Goal: Task Accomplishment & Management: Manage account settings

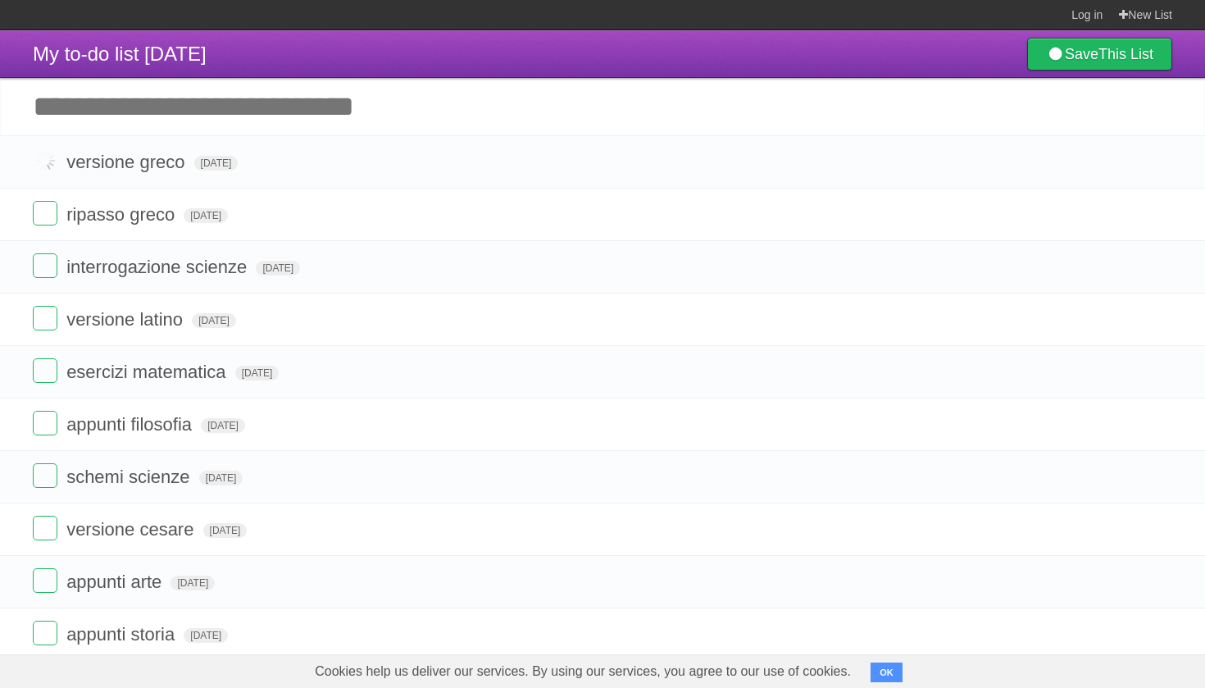
scroll to position [3, 0]
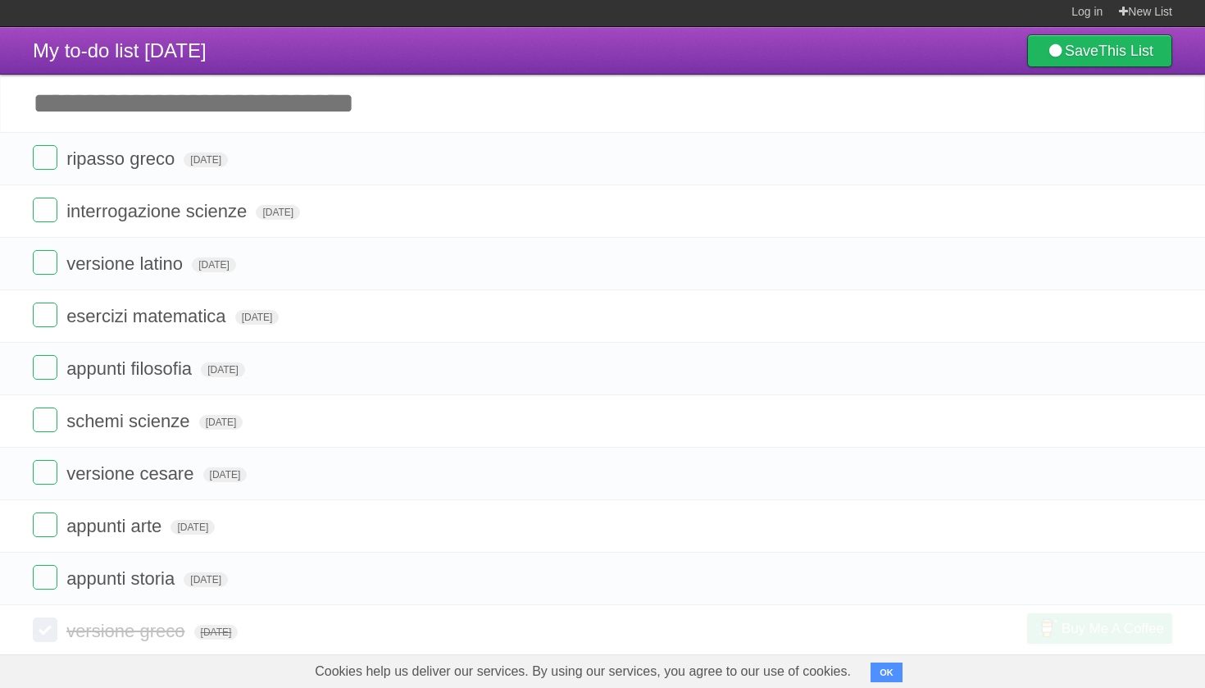
click at [48, 208] on label at bounding box center [45, 210] width 25 height 25
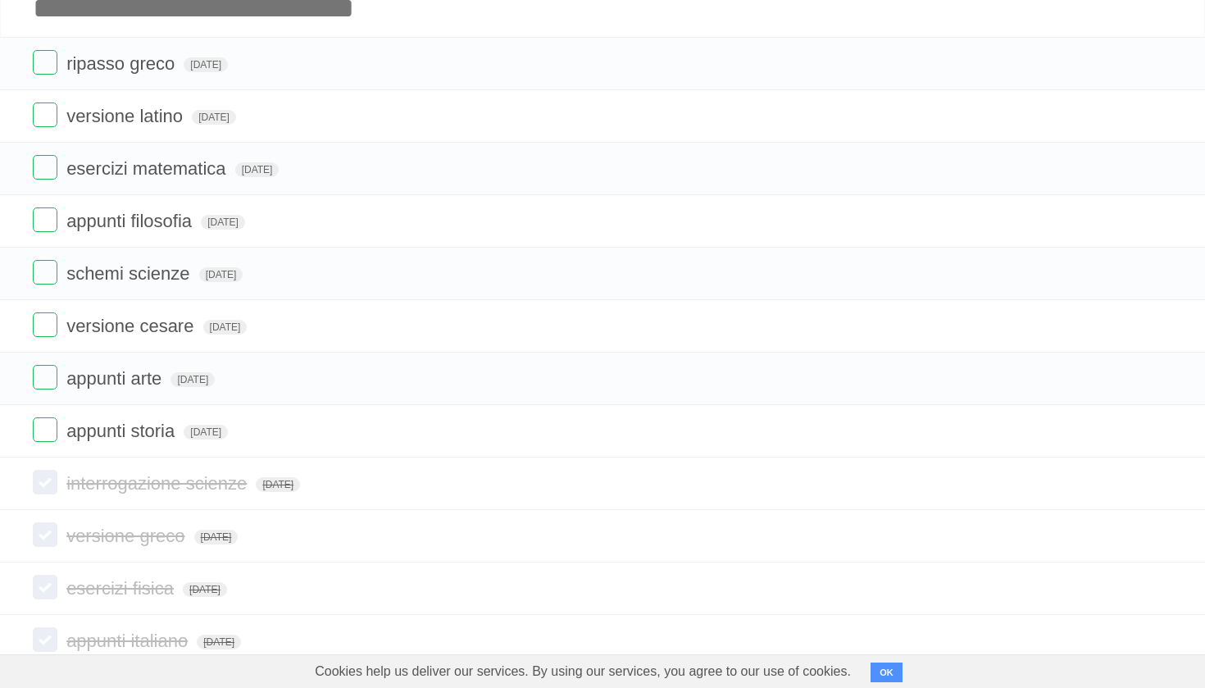
scroll to position [108, 0]
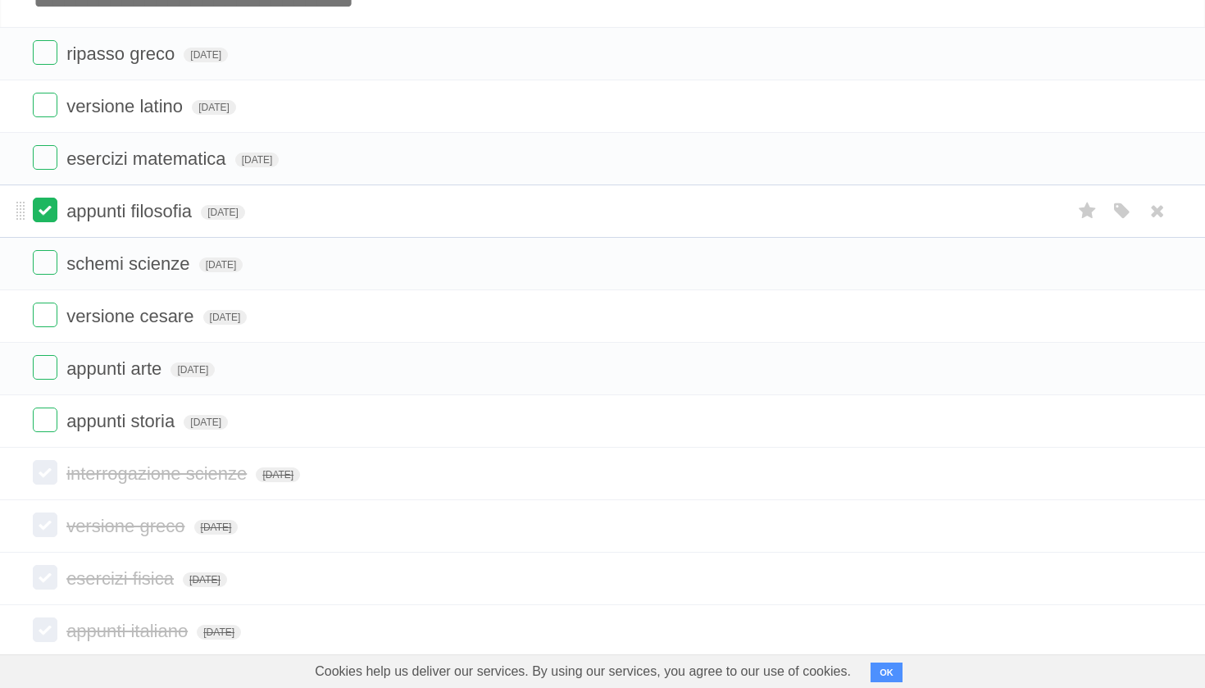
click at [46, 480] on label at bounding box center [45, 472] width 25 height 25
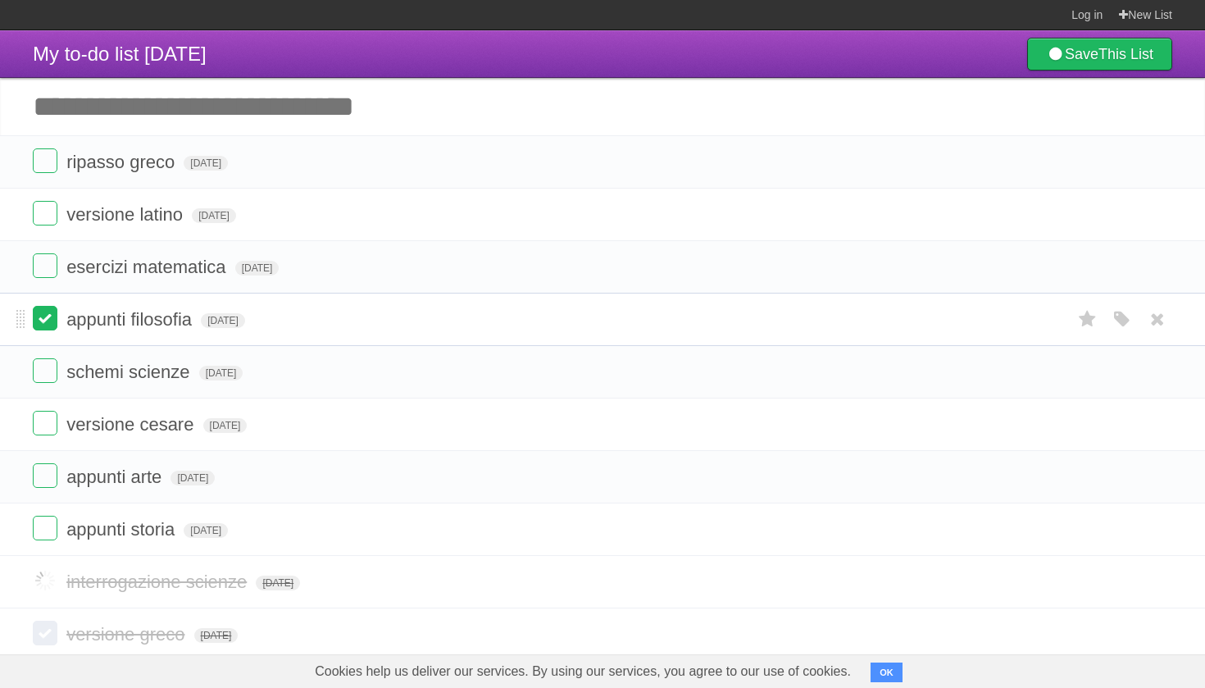
scroll to position [0, 0]
click at [120, 175] on form "ripasso [PERSON_NAME] [DATE] White Red Blue Green Purple Orange" at bounding box center [603, 161] width 1140 height 27
click at [48, 162] on label at bounding box center [45, 160] width 25 height 25
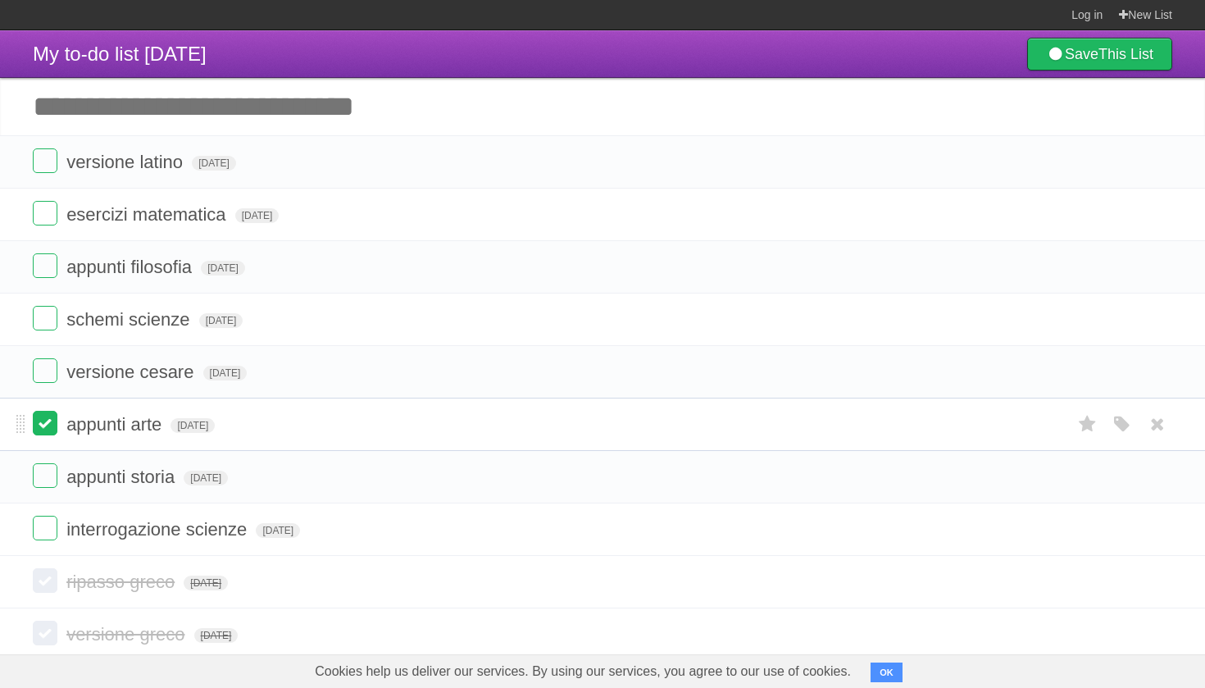
click at [16, 530] on li "interrogazione scienze [DATE] White Red Blue Green Purple Orange" at bounding box center [602, 529] width 1205 height 53
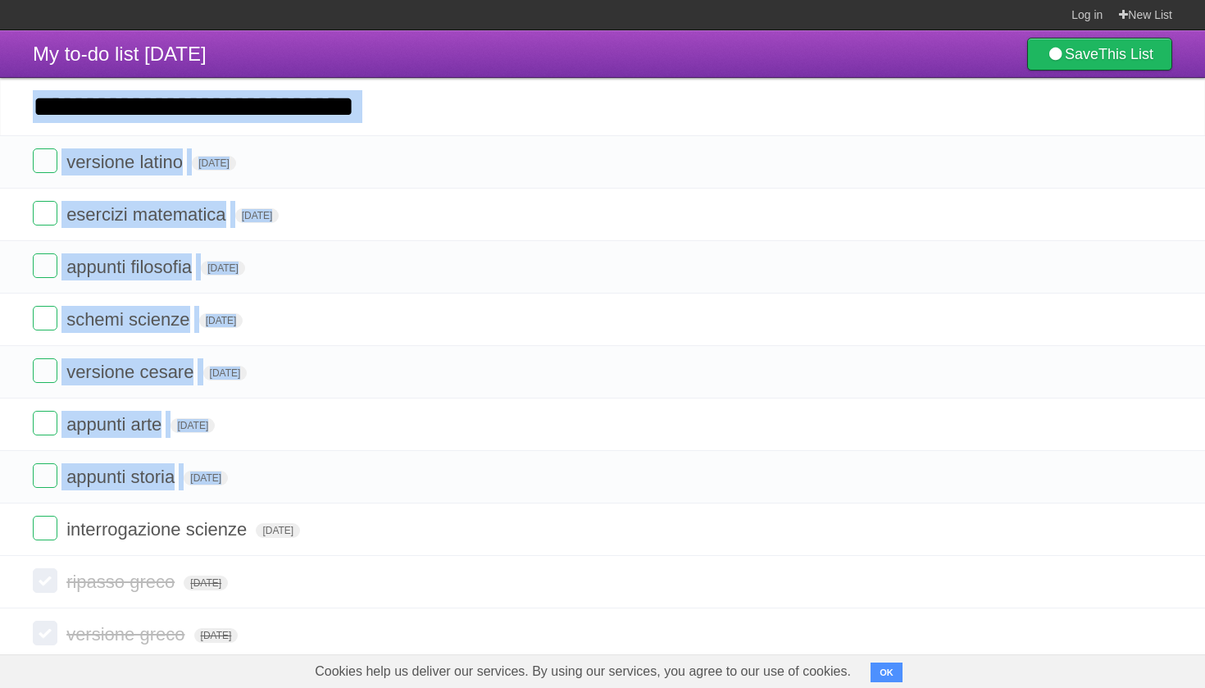
drag, startPoint x: 46, startPoint y: 480, endPoint x: 57, endPoint y: 133, distance: 347.8
click at [57, 133] on div "My to-do list [DATE] Save This List Add another task ********* versione latino …" at bounding box center [602, 581] width 1205 height 1103
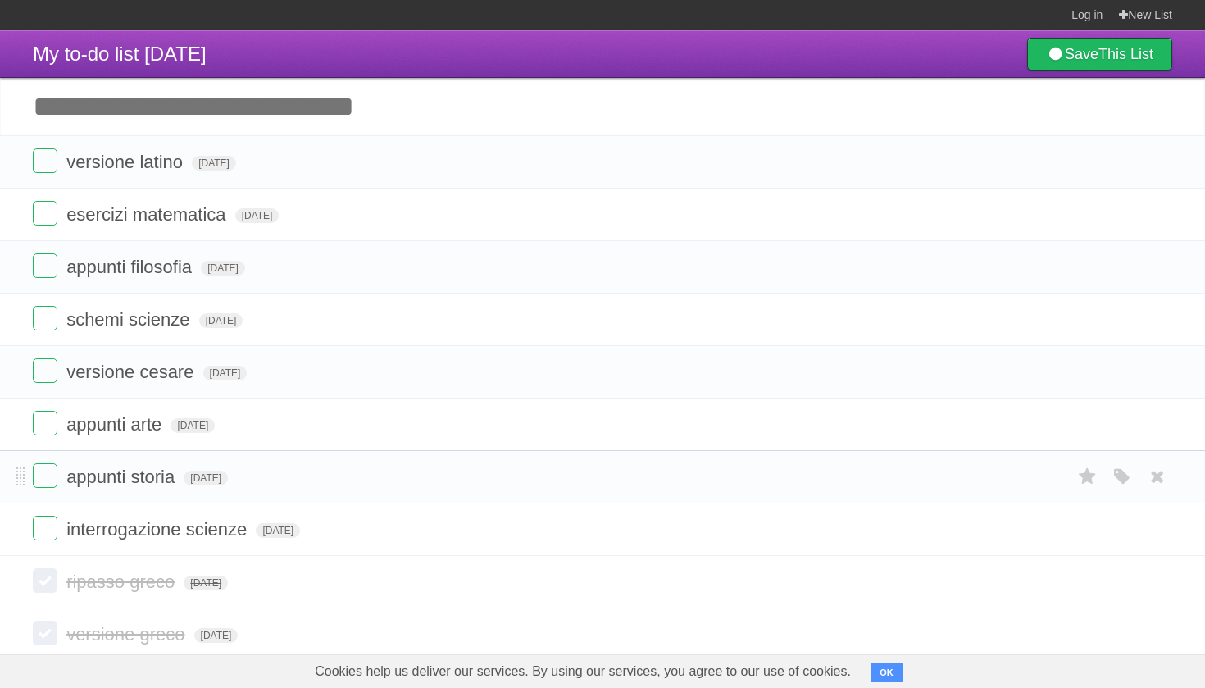
drag, startPoint x: 57, startPoint y: 133, endPoint x: 3, endPoint y: 476, distance: 347.7
click at [3, 476] on li "appunti storia [DATE] White Red Blue Green Purple Orange" at bounding box center [602, 476] width 1205 height 53
click at [20, 535] on li "interrogazione scienze [DATE] White Red Blue Green Purple Orange" at bounding box center [602, 529] width 1205 height 53
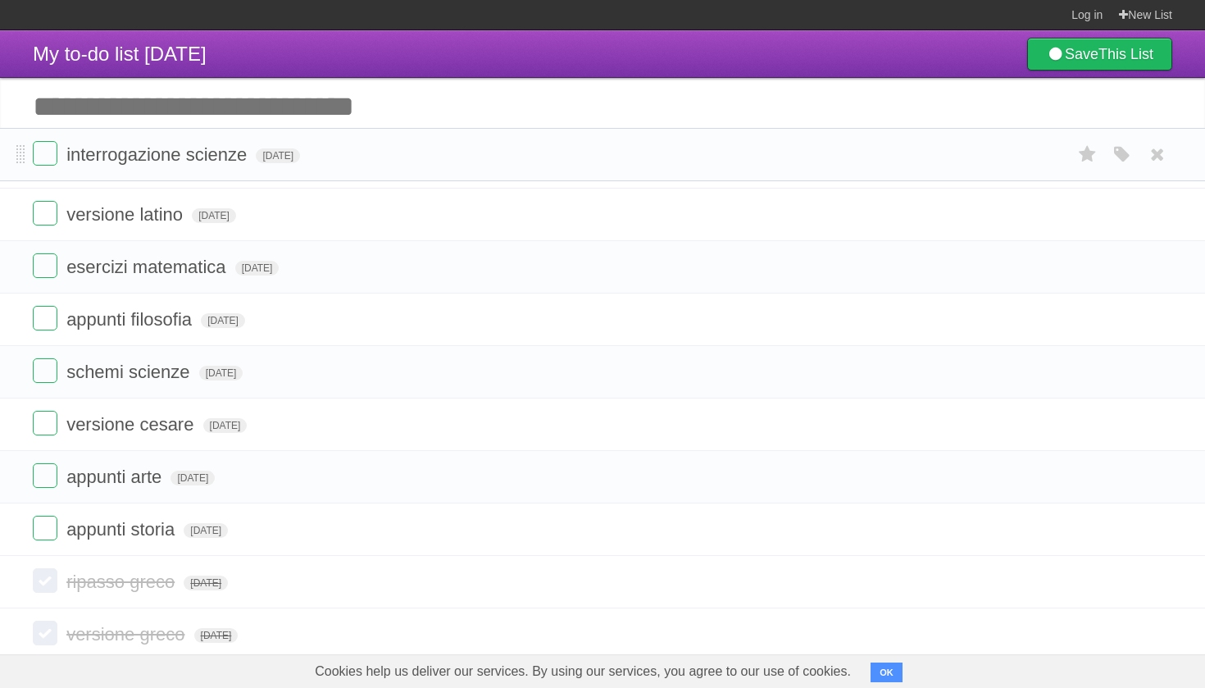
drag, startPoint x: 3, startPoint y: 476, endPoint x: 59, endPoint y: 157, distance: 323.8
drag, startPoint x: 59, startPoint y: 157, endPoint x: 289, endPoint y: 99, distance: 237.6
click at [289, 99] on input "Add another task" at bounding box center [602, 106] width 1205 height 57
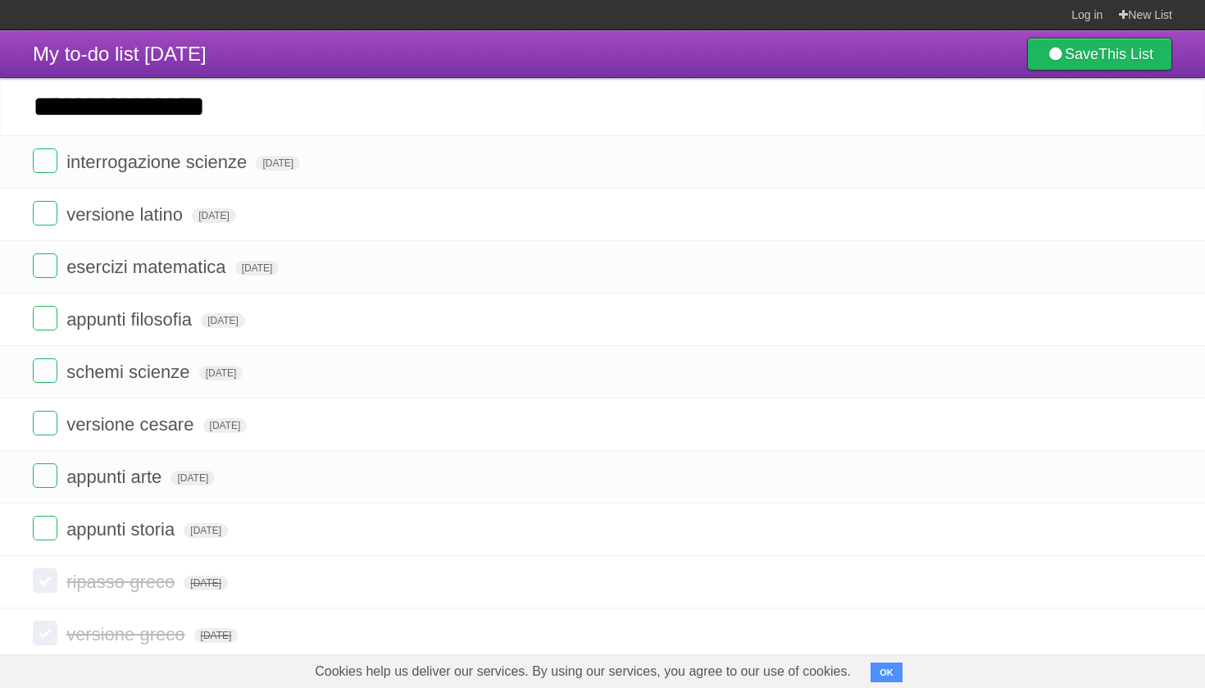
type input "**********"
click input "*********" at bounding box center [0, 0] width 0 height 0
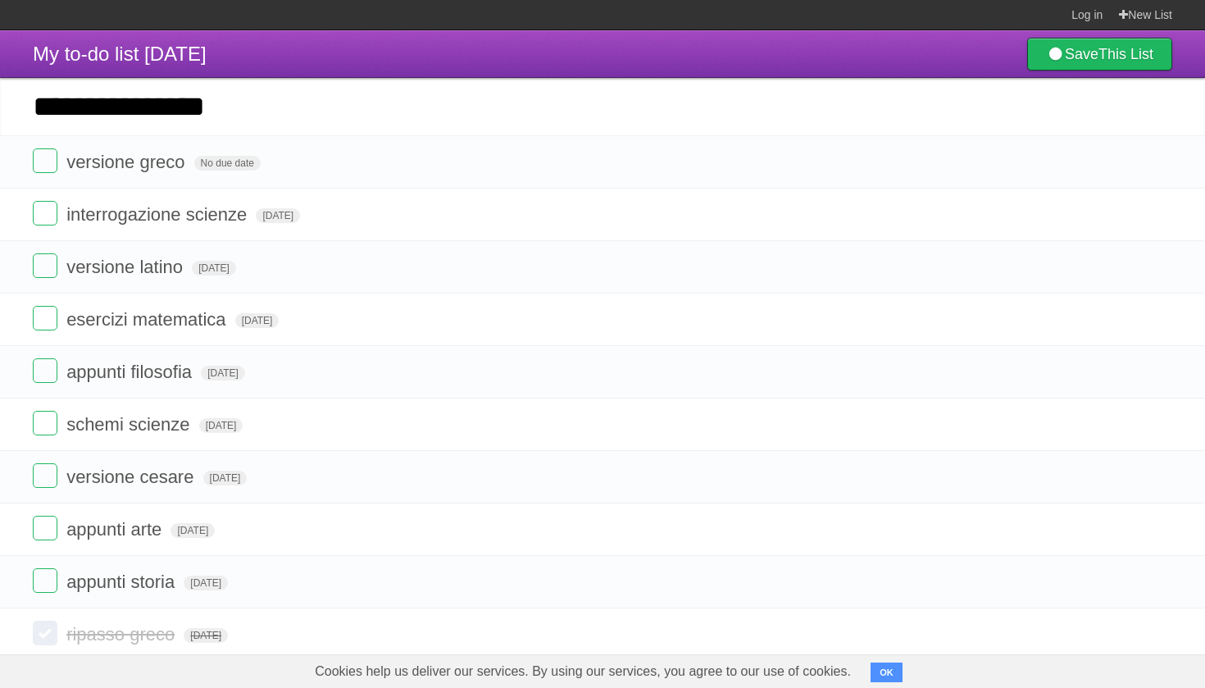
type input "**********"
click input "*********" at bounding box center [0, 0] width 0 height 0
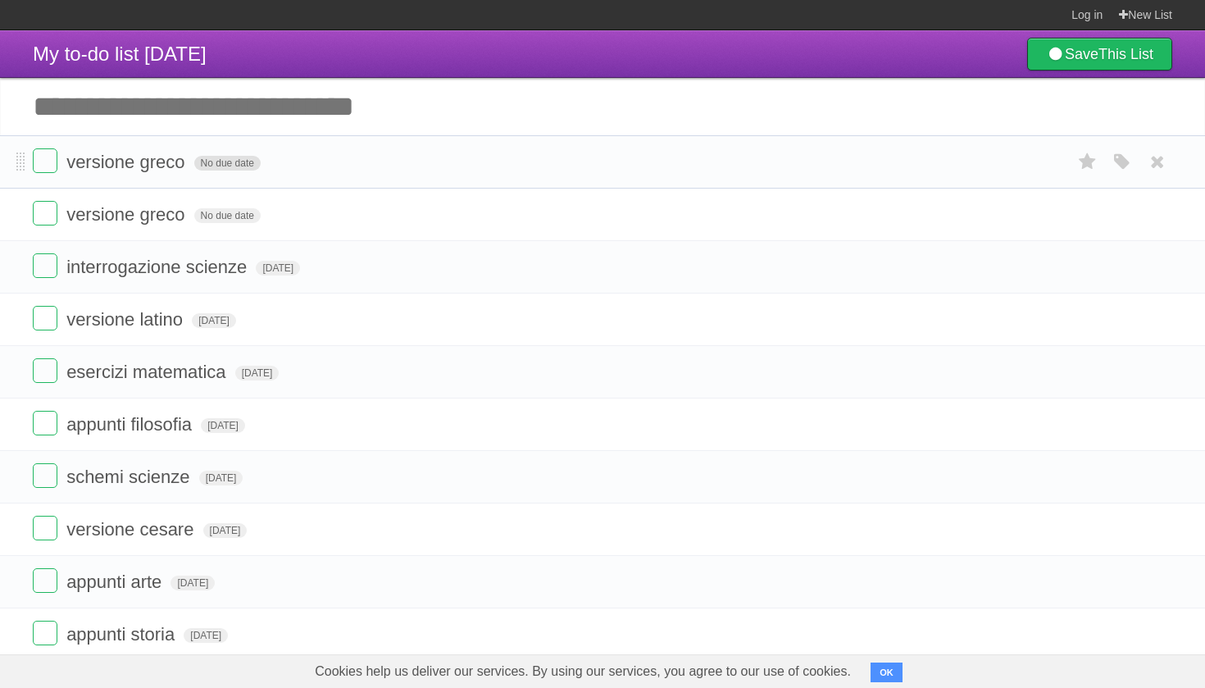
drag, startPoint x: 289, startPoint y: 99, endPoint x: 240, endPoint y: 166, distance: 82.6
click at [240, 166] on span "No due date" at bounding box center [227, 163] width 66 height 15
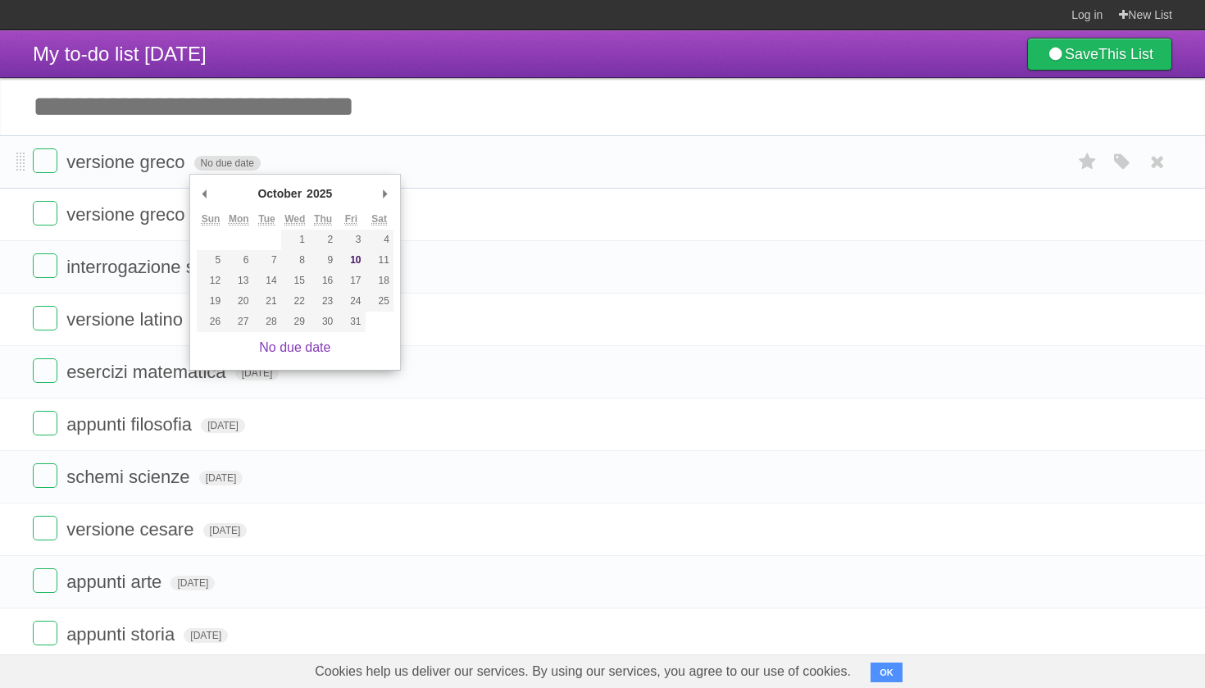
type span "[DATE]"
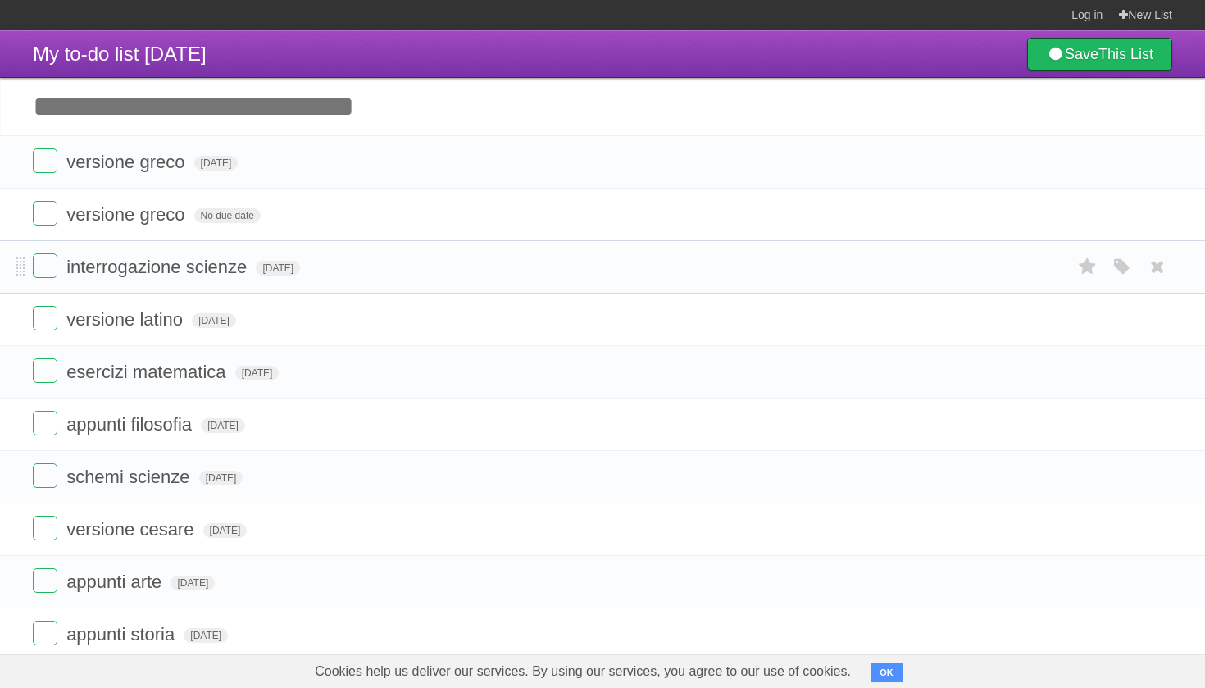
click at [235, 216] on span "No due date" at bounding box center [227, 215] width 66 height 15
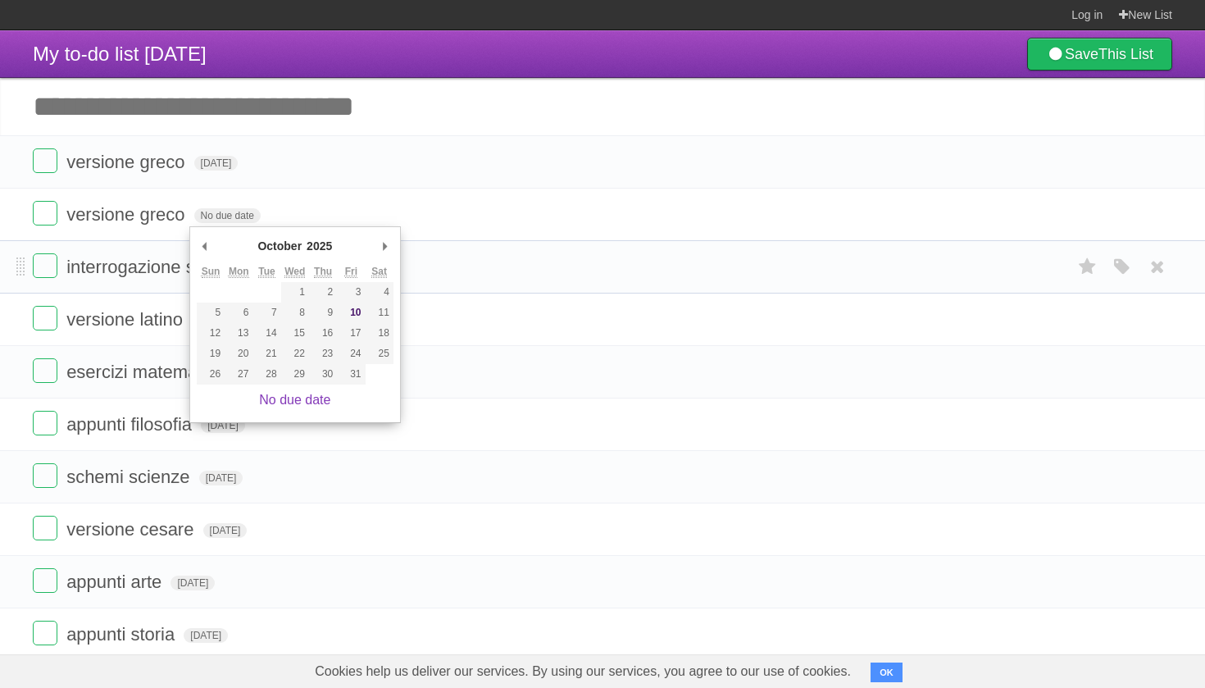
type span "[DATE]"
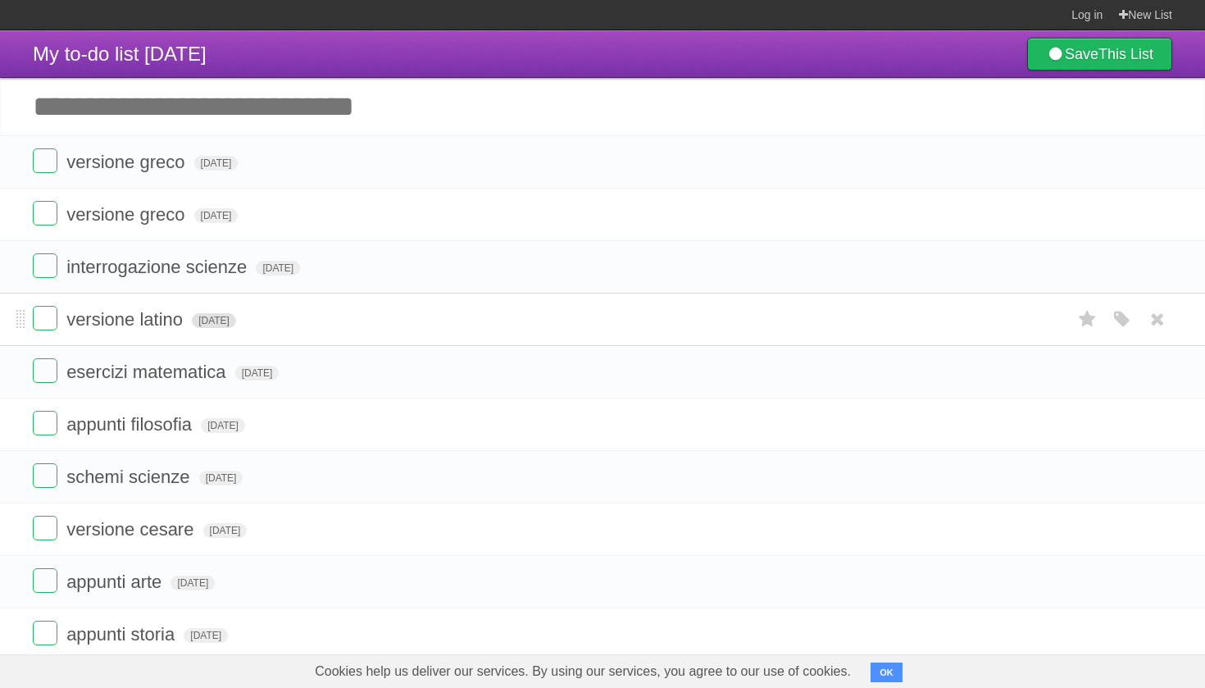
click at [12, 212] on li "versione [PERSON_NAME] [DATE] White Red Blue Green Purple Orange" at bounding box center [602, 214] width 1205 height 53
drag, startPoint x: 245, startPoint y: 330, endPoint x: 26, endPoint y: 524, distance: 292.1
click at [20, 157] on li "versione [PERSON_NAME] [DATE] White Red Blue Green Purple Orange" at bounding box center [602, 161] width 1205 height 53
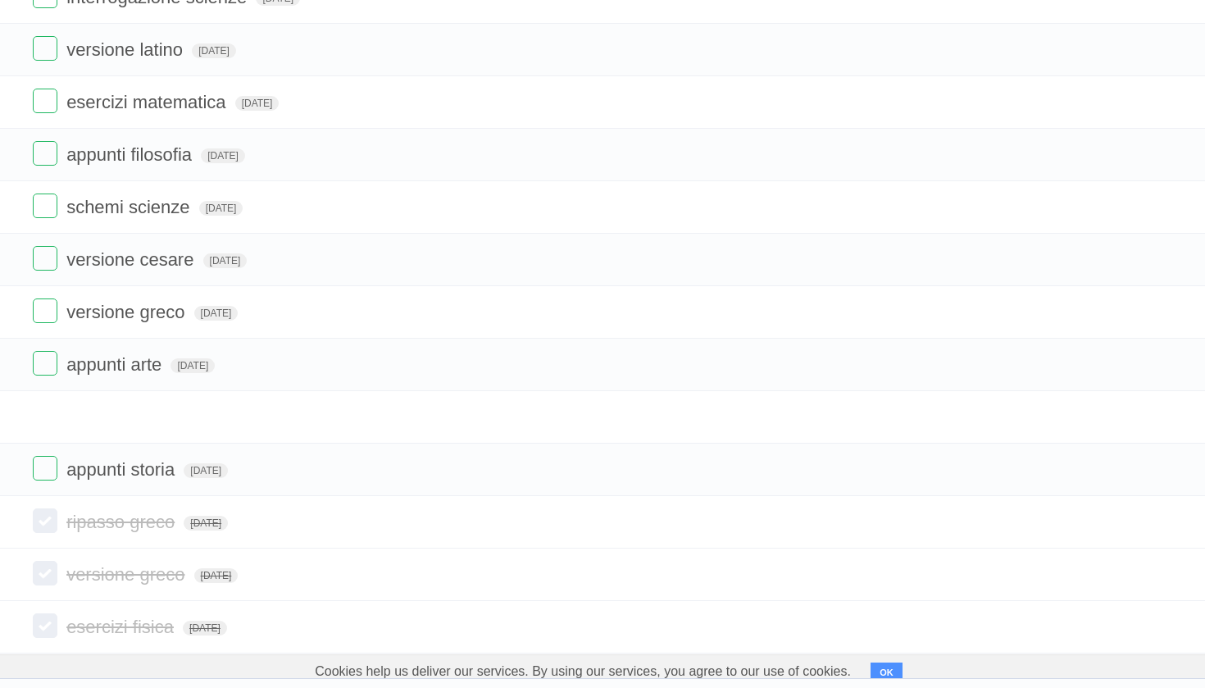
scroll to position [197, 0]
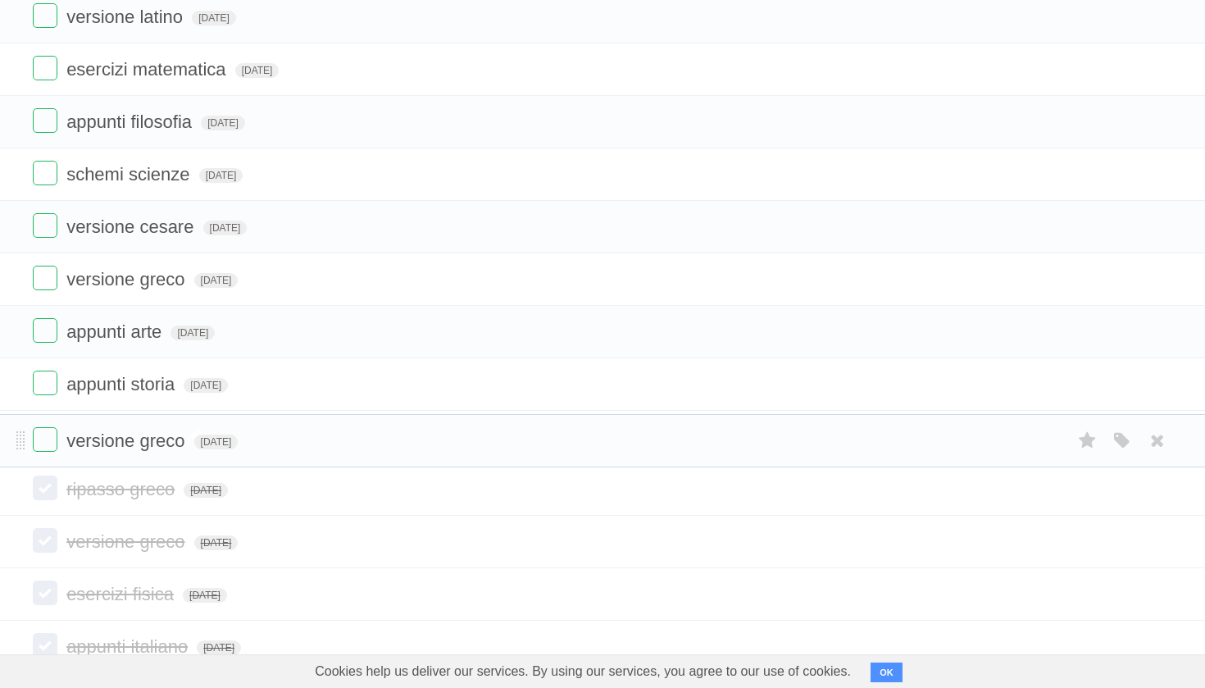
drag, startPoint x: 26, startPoint y: 524, endPoint x: 99, endPoint y: 438, distance: 112.8
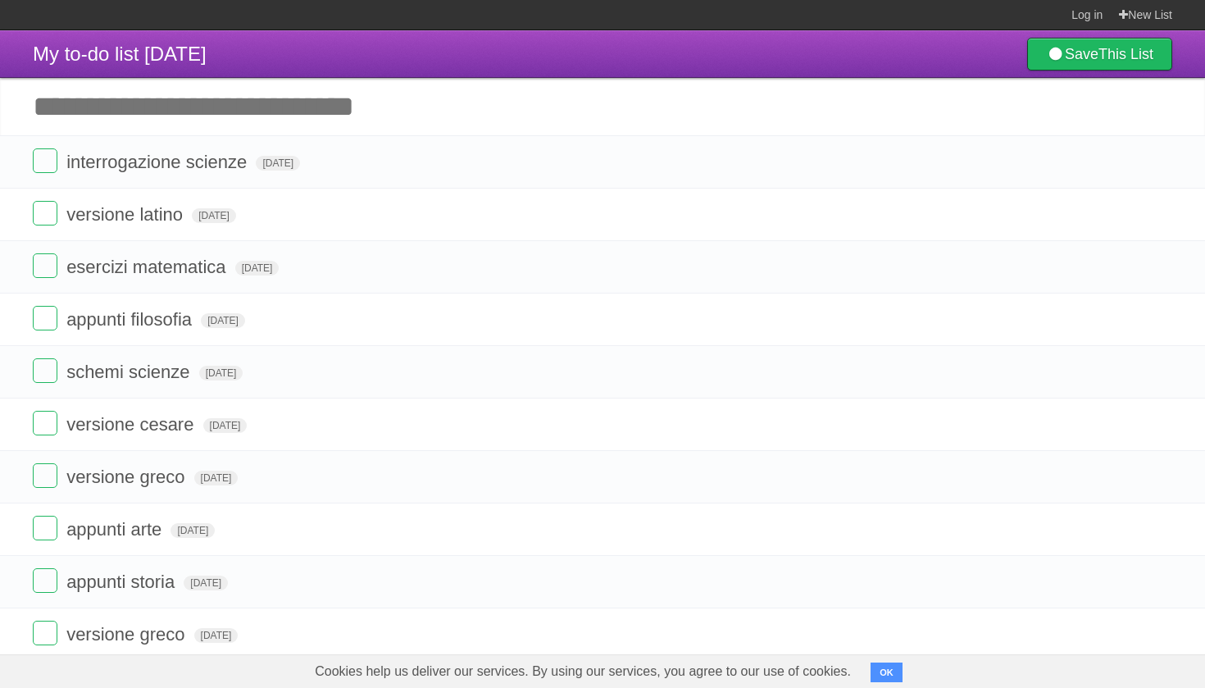
scroll to position [0, 0]
